Goal: Task Accomplishment & Management: Use online tool/utility

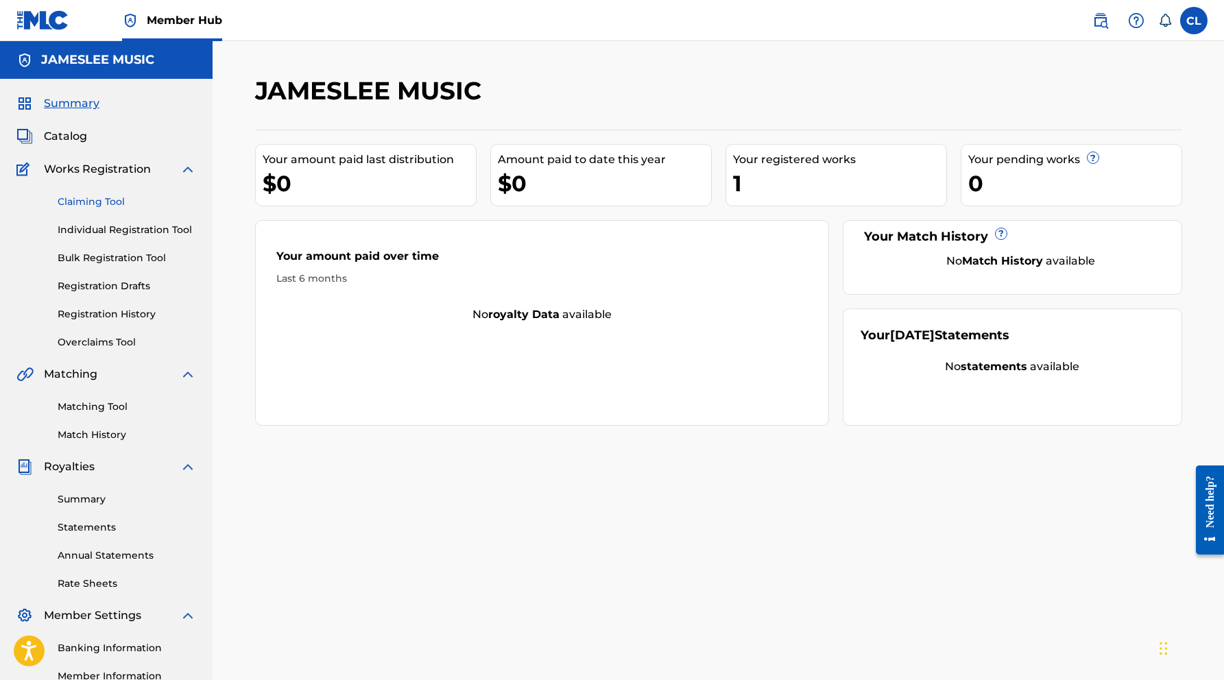
click at [98, 206] on link "Claiming Tool" at bounding box center [127, 202] width 138 height 14
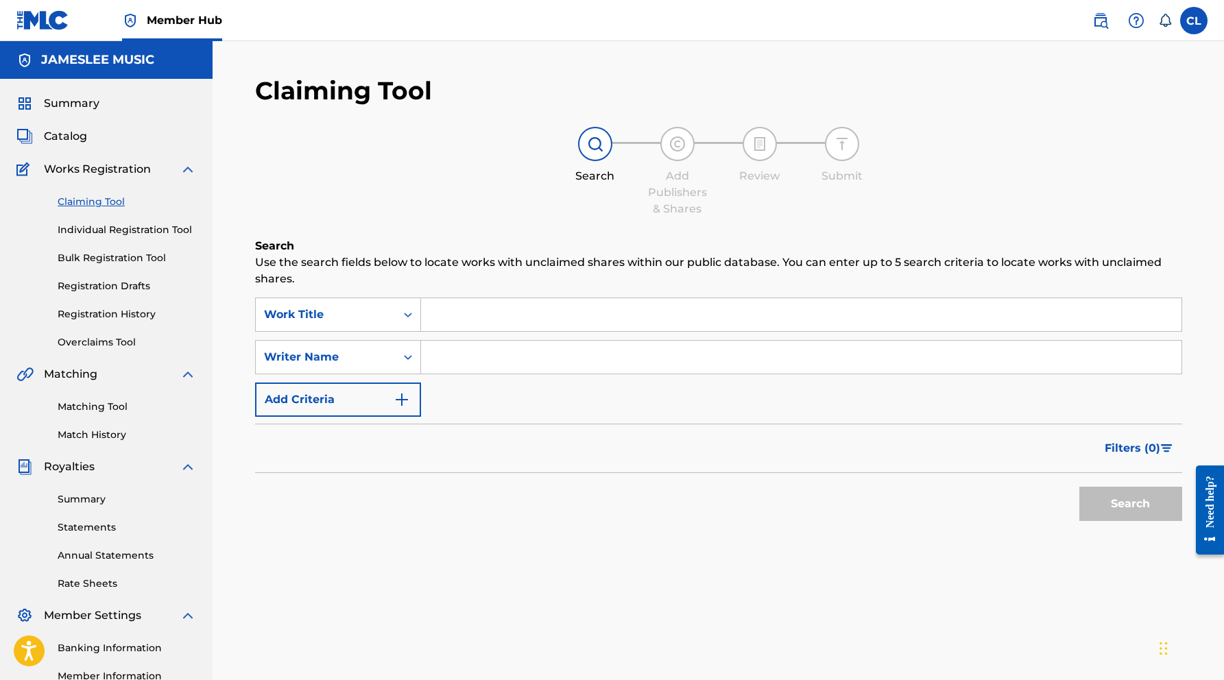
click at [469, 317] on input "Search Form" at bounding box center [801, 314] width 760 height 33
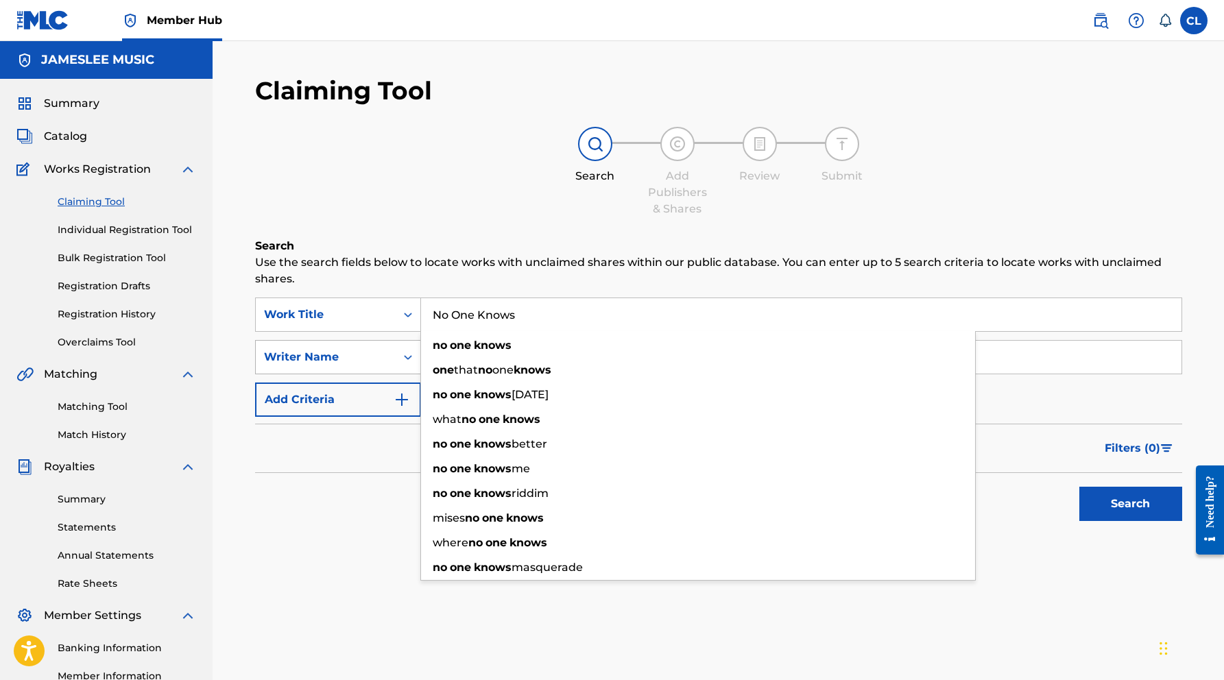
type input "No One Knows"
click at [374, 356] on div "Writer Name" at bounding box center [325, 357] width 123 height 16
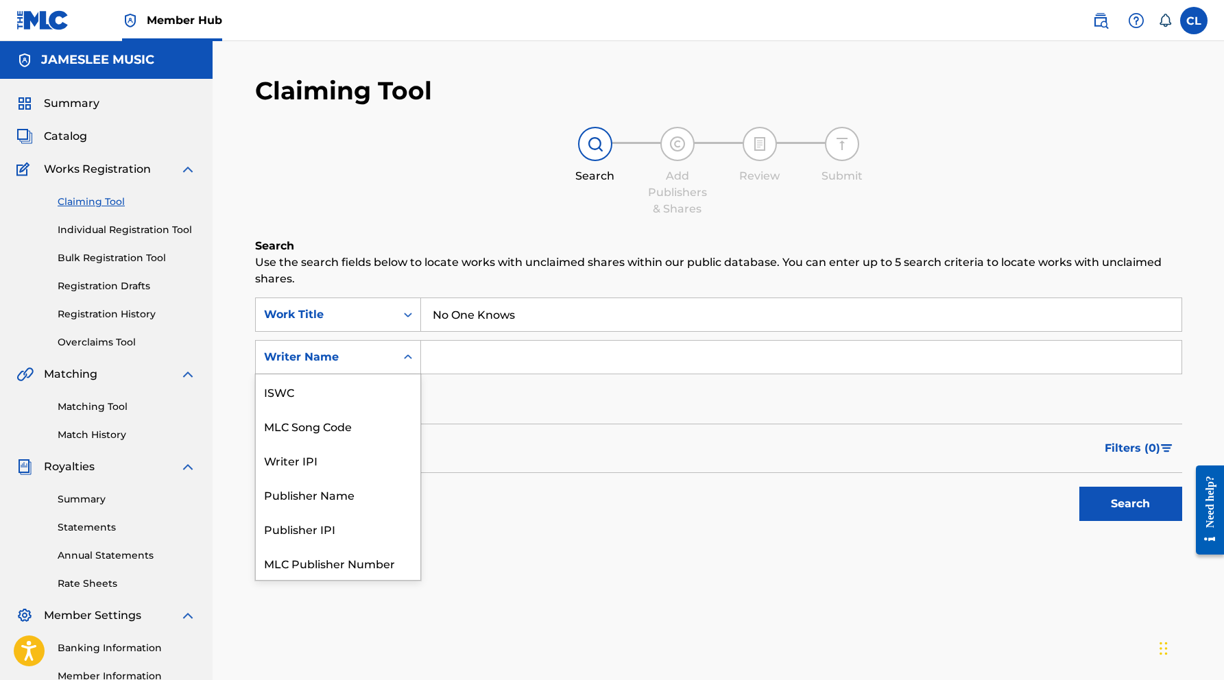
scroll to position [34, 0]
click at [352, 459] on div "Publisher Name" at bounding box center [338, 460] width 165 height 34
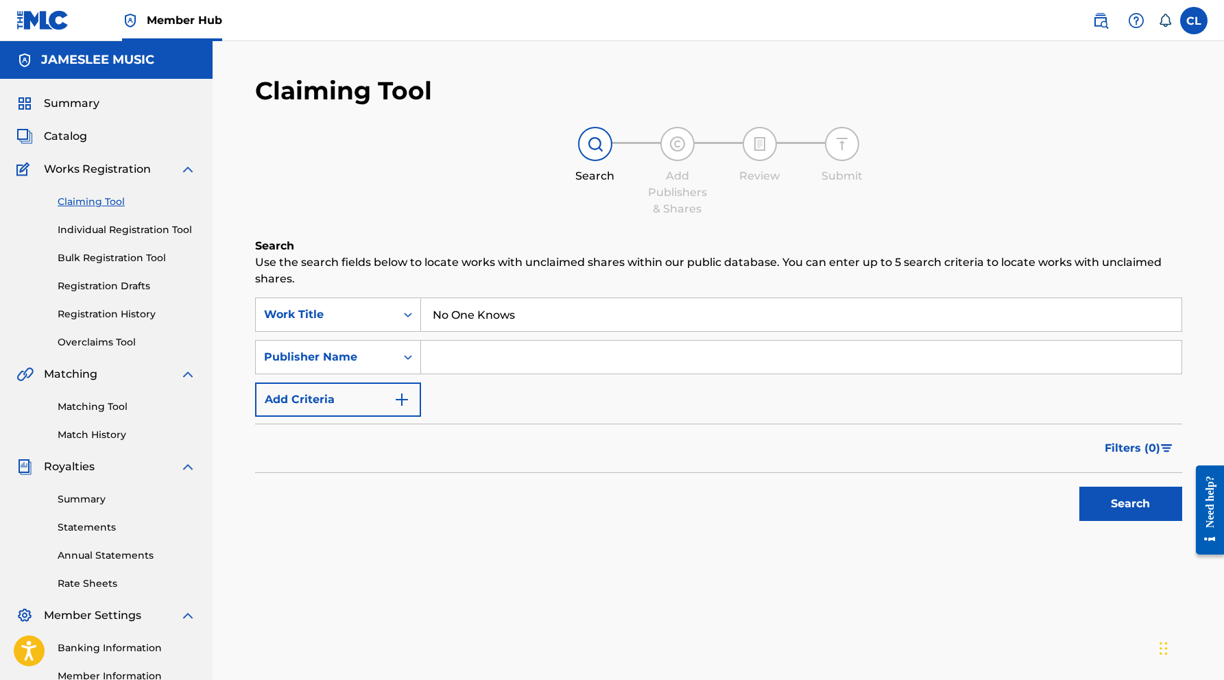
click at [458, 354] on input "Search Form" at bounding box center [801, 357] width 760 height 33
type input "Jameslee Music"
click at [1095, 501] on button "Search" at bounding box center [1130, 504] width 103 height 34
click at [407, 357] on icon "Search Form" at bounding box center [408, 357] width 14 height 14
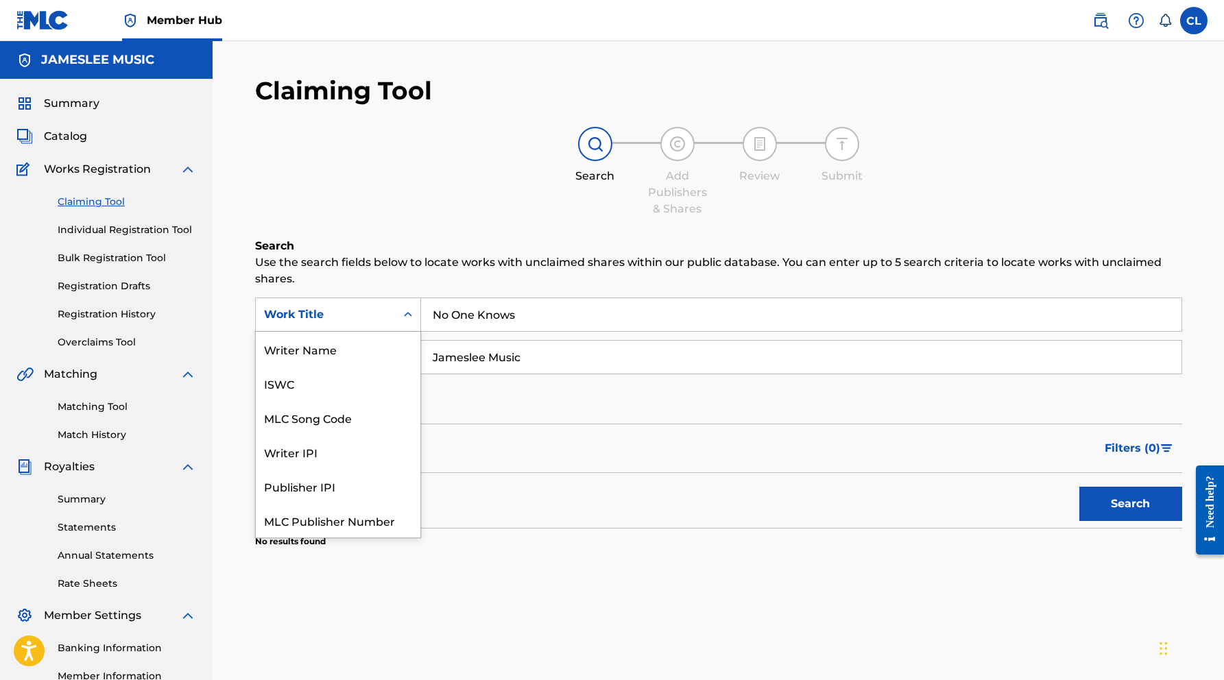
click at [318, 324] on div "Work Title" at bounding box center [326, 315] width 140 height 26
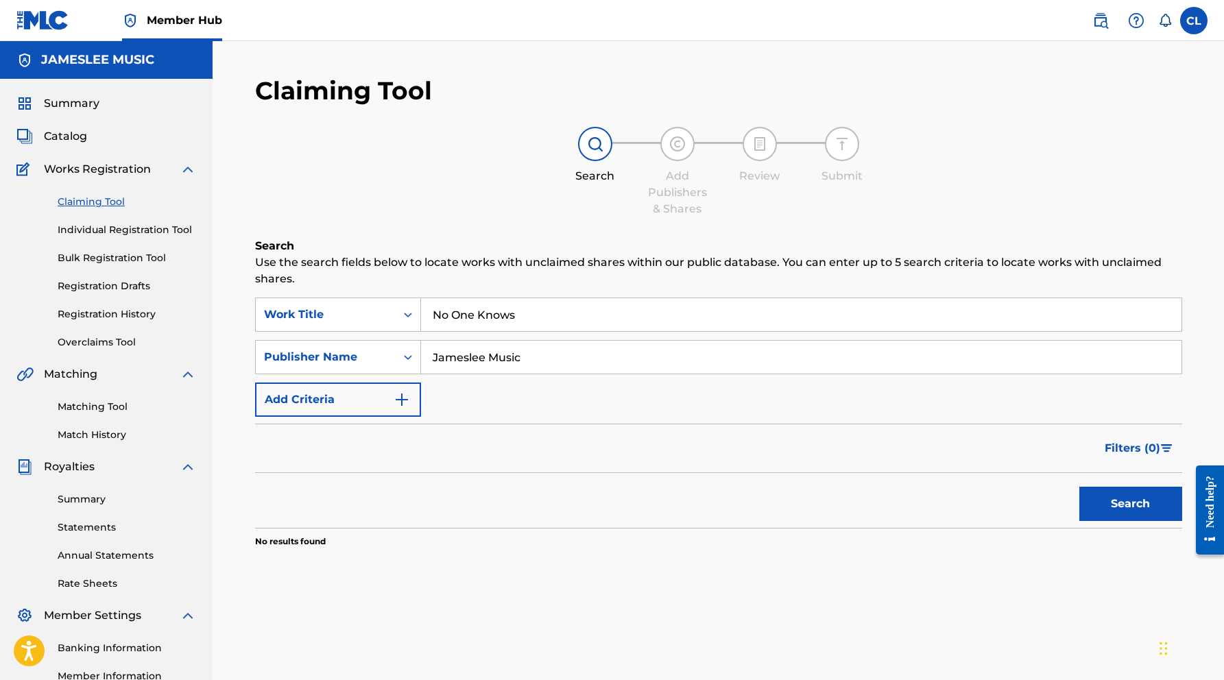
click at [318, 324] on div "Work Title" at bounding box center [326, 315] width 140 height 26
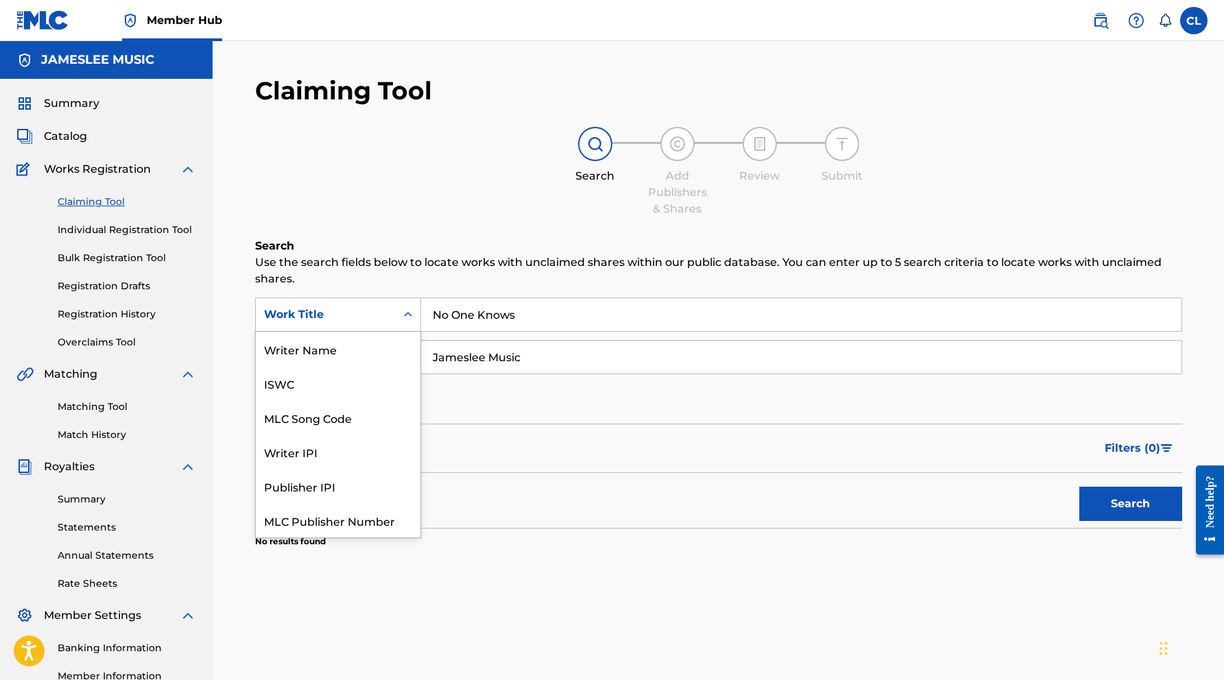
click at [318, 324] on div "Work Title" at bounding box center [326, 315] width 140 height 26
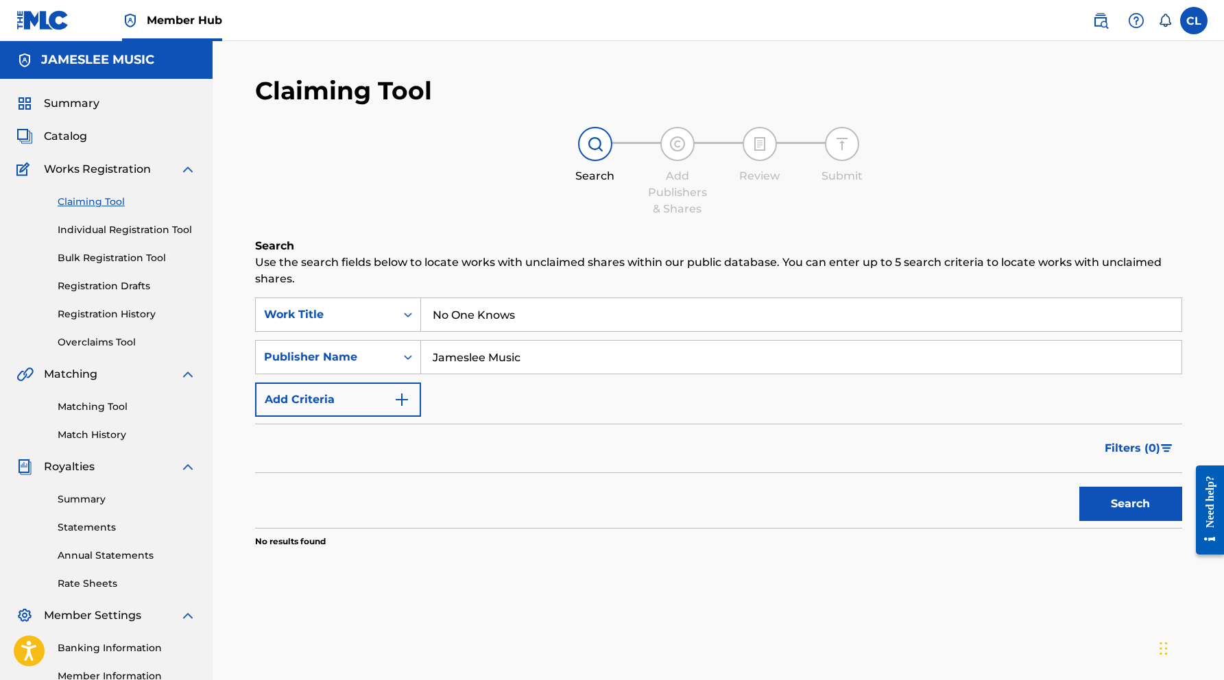
click at [501, 474] on div "Search" at bounding box center [718, 500] width 927 height 55
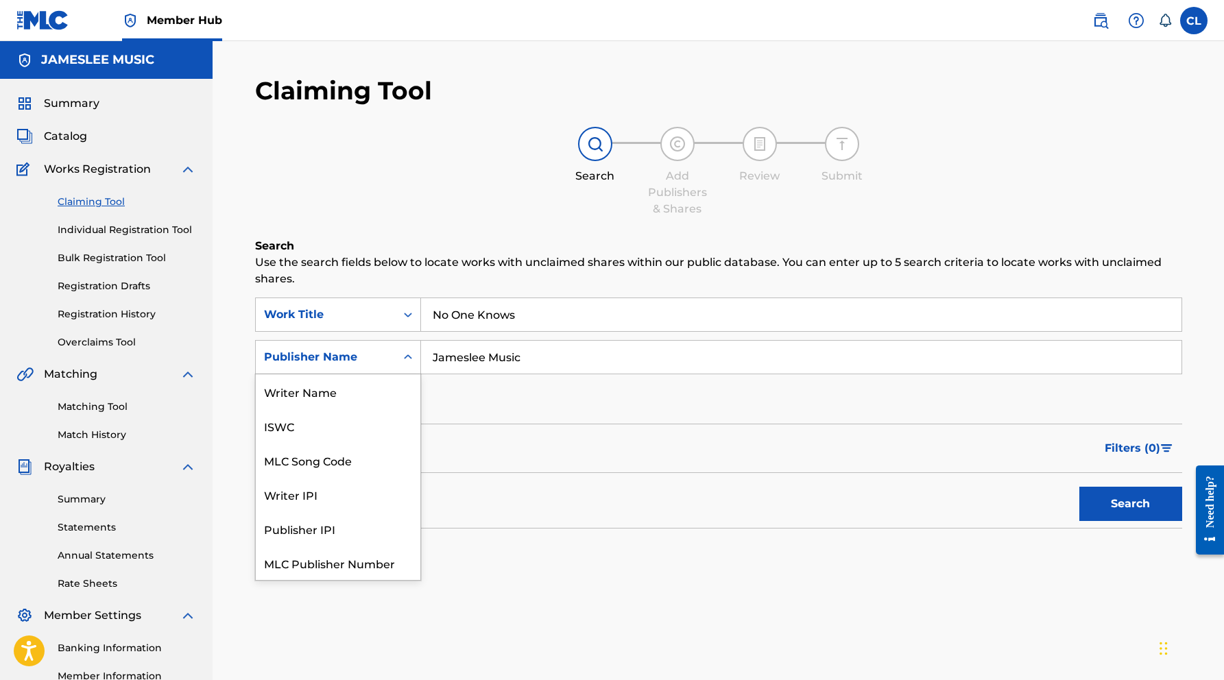
click at [340, 354] on div "Publisher Name" at bounding box center [325, 357] width 123 height 16
click at [289, 457] on div "Writer IPI" at bounding box center [338, 460] width 165 height 34
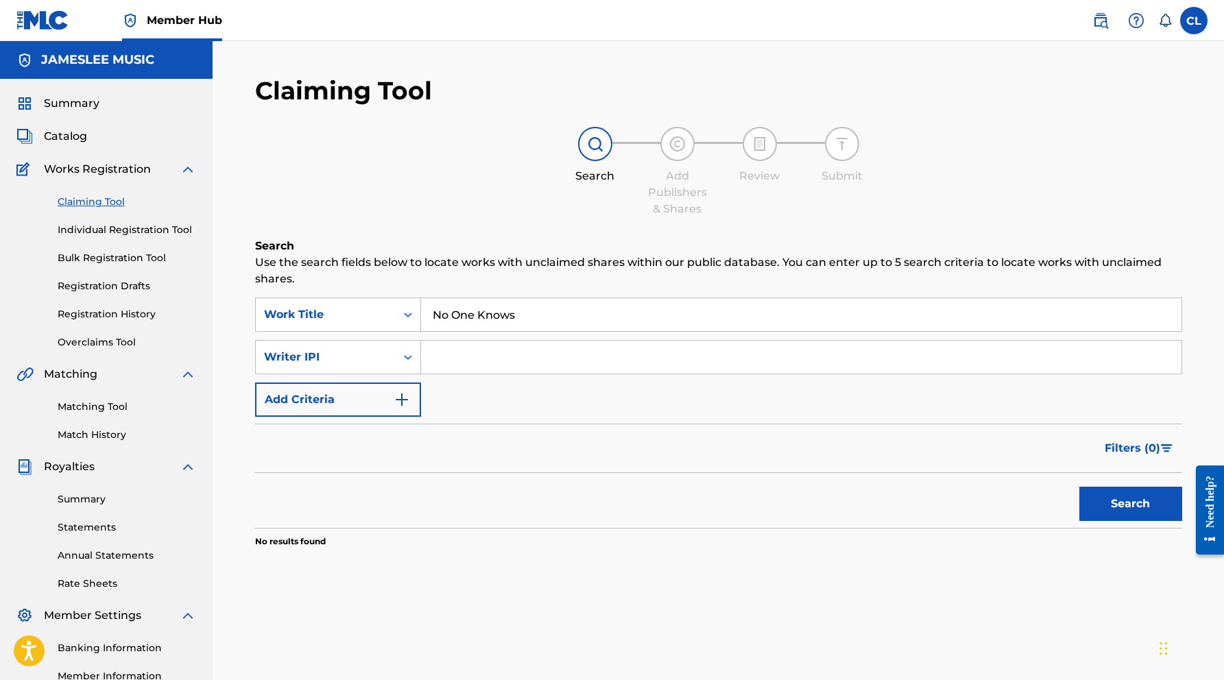
click at [499, 364] on input "Search Form" at bounding box center [801, 357] width 760 height 33
